Goal: Information Seeking & Learning: Learn about a topic

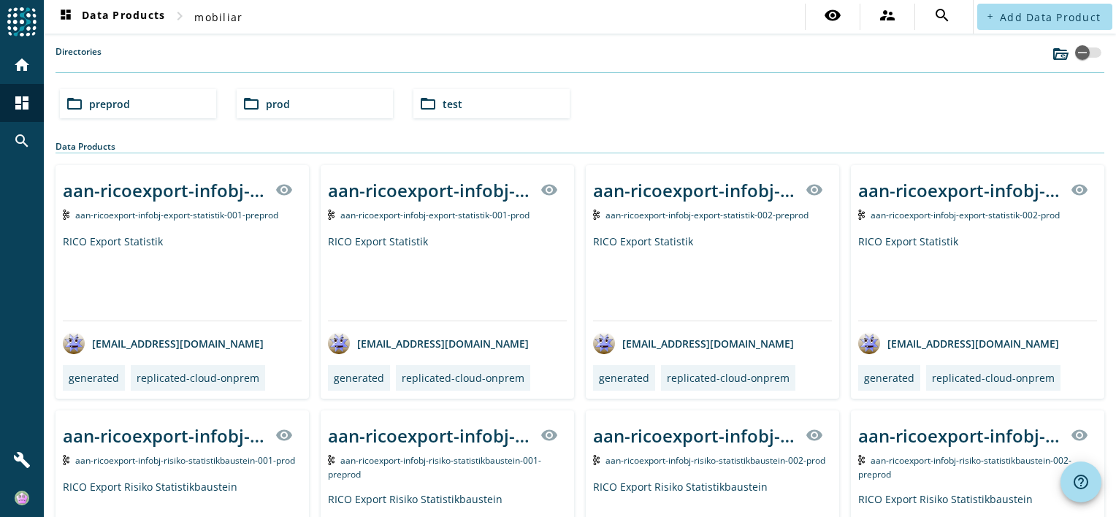
click at [175, 105] on div "folder_open preprod" at bounding box center [138, 103] width 156 height 29
click at [146, 111] on div "folder_open preprod" at bounding box center [138, 103] width 156 height 29
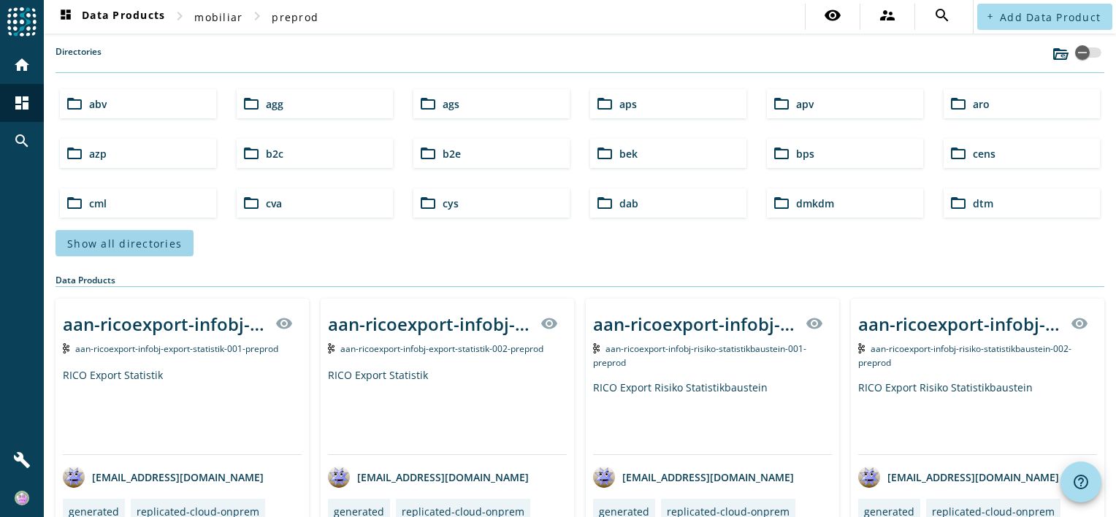
click at [149, 248] on span "Show all directories" at bounding box center [124, 244] width 115 height 14
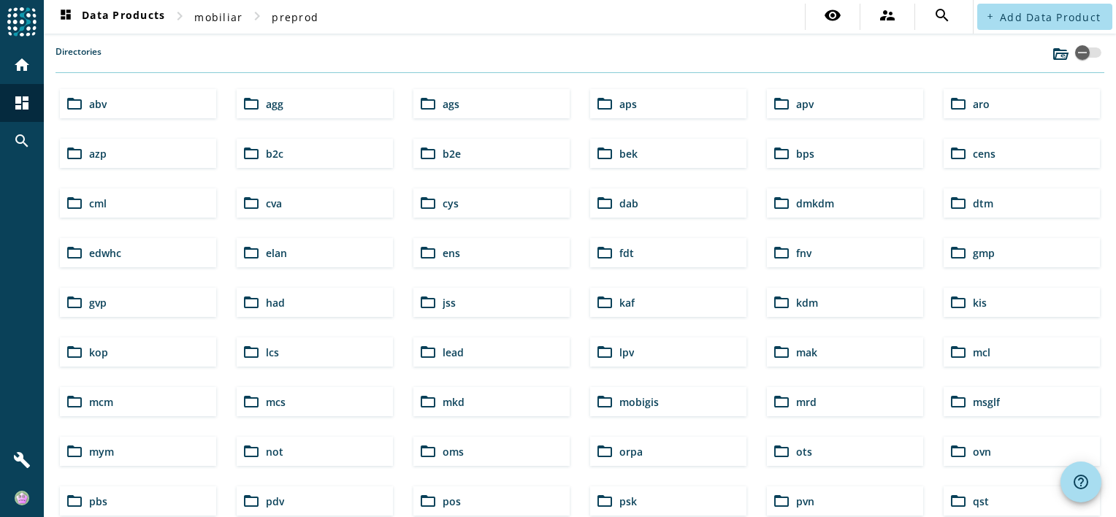
click at [460, 347] on div "folder_open lead" at bounding box center [491, 351] width 156 height 29
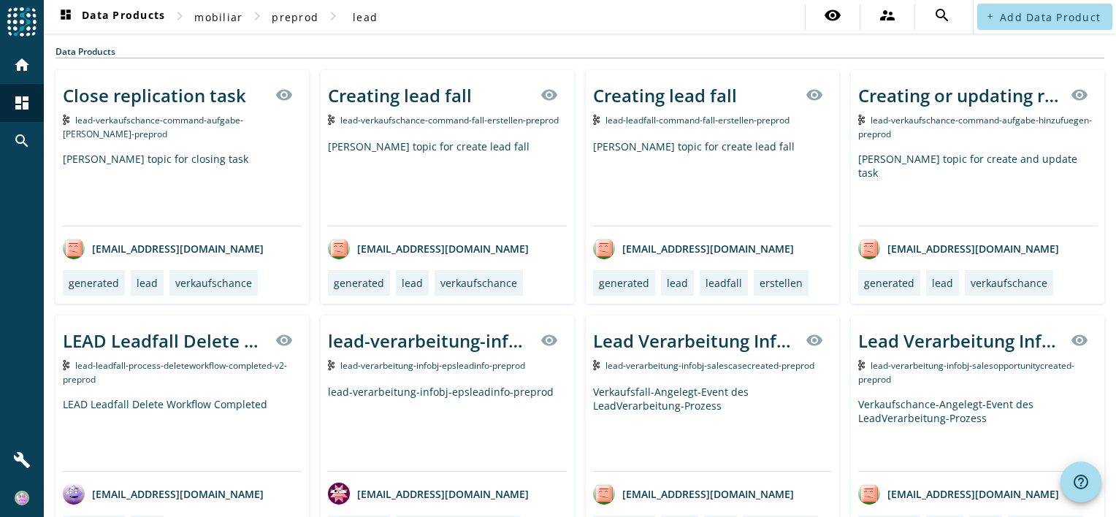
click at [675, 93] on div "Creating lead fall" at bounding box center [665, 95] width 144 height 24
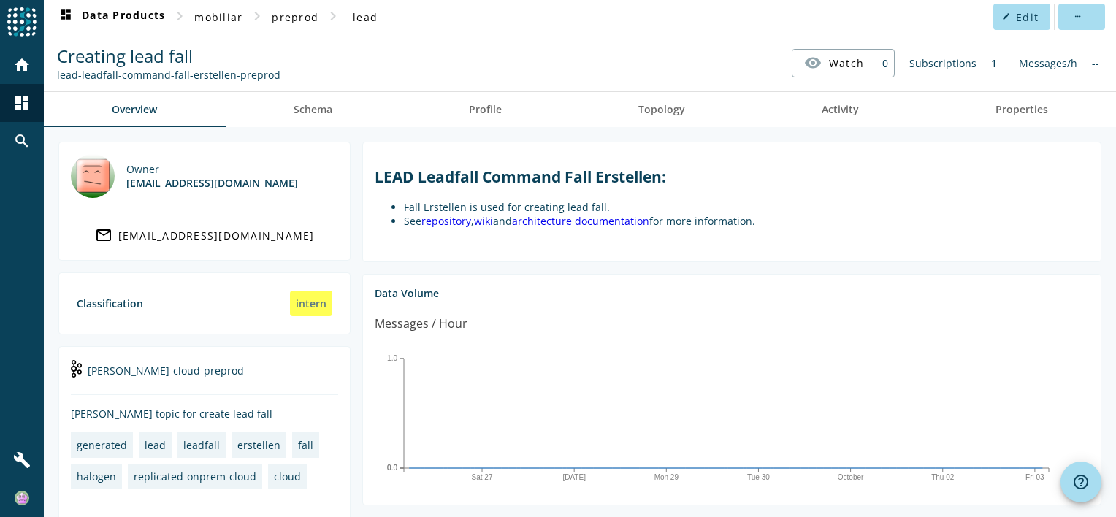
click at [458, 220] on link "repository" at bounding box center [446, 221] width 50 height 14
click at [834, 199] on markdown "LEAD Leadfall Command Fall Erstellen: Fall Erstellen is used for creating lead …" at bounding box center [732, 196] width 714 height 61
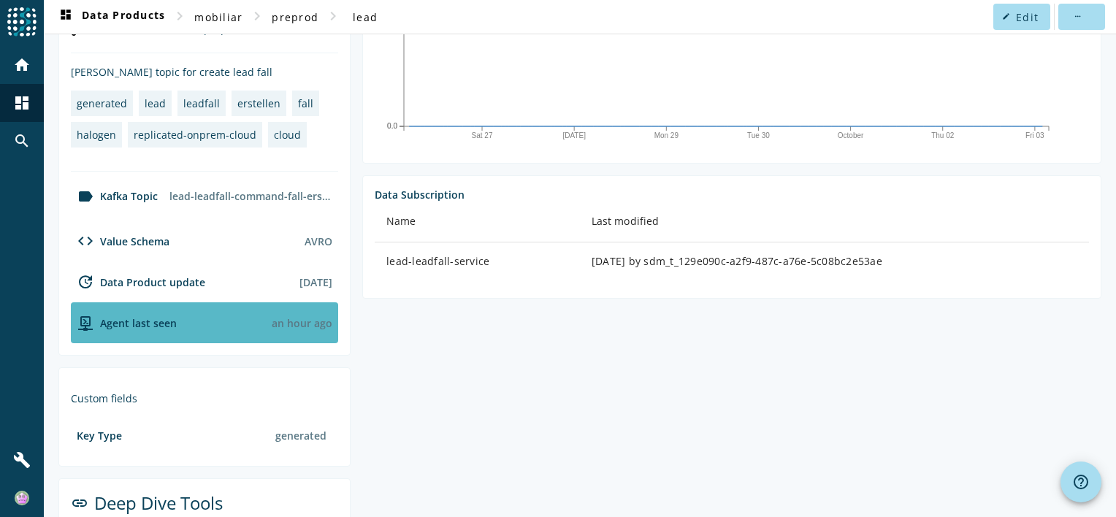
scroll to position [415, 0]
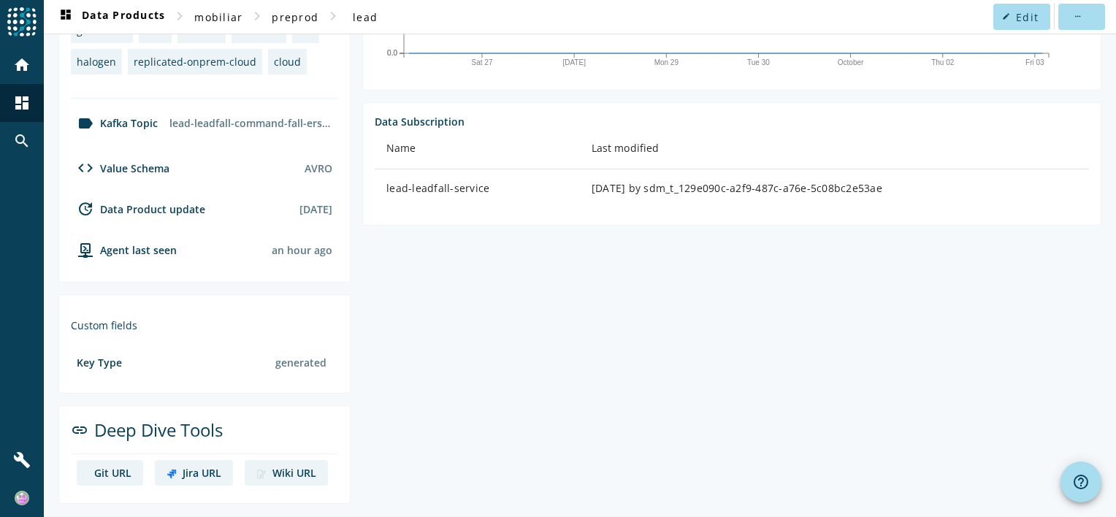
click at [198, 469] on div "Jira URL" at bounding box center [202, 473] width 39 height 14
click at [277, 470] on div "Wiki URL" at bounding box center [294, 473] width 44 height 14
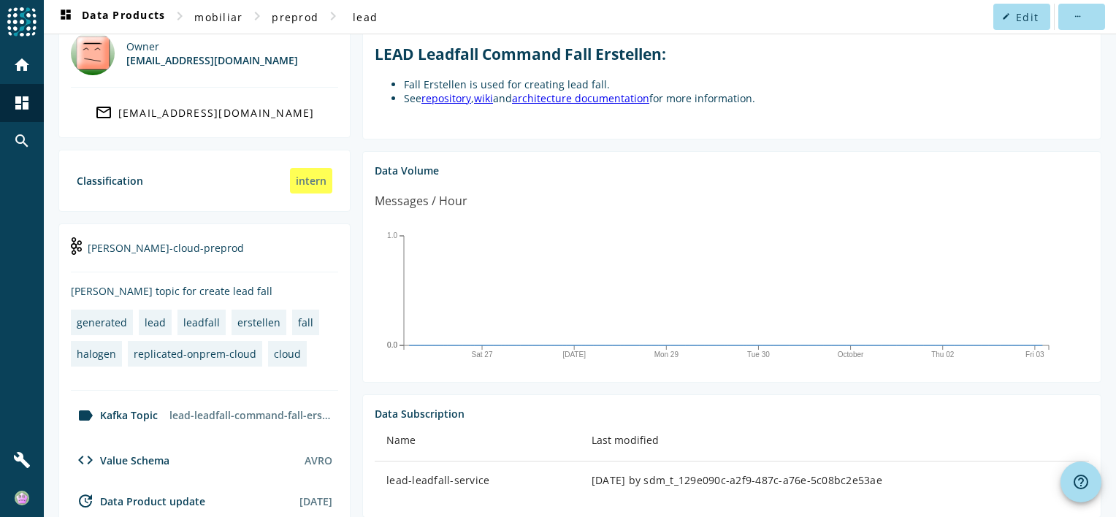
scroll to position [0, 0]
